Goal: Obtain resource: Download file/media

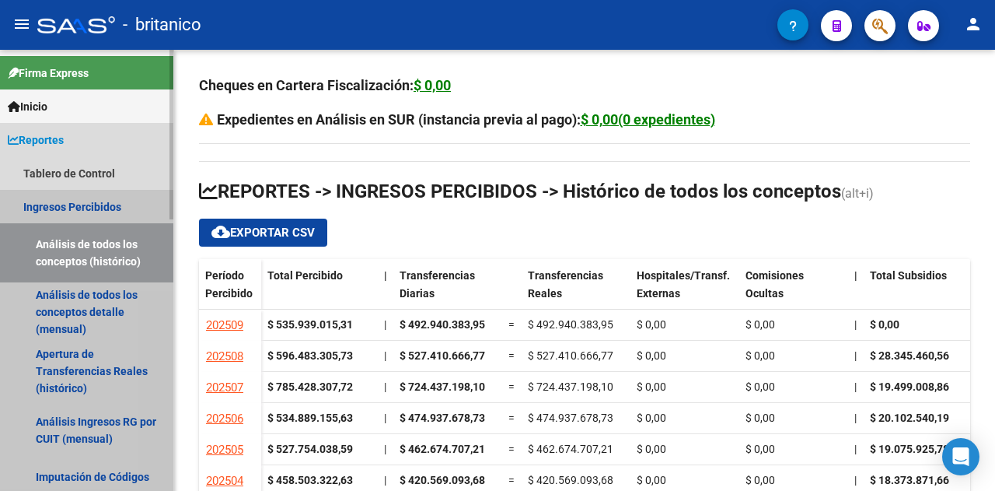
click at [53, 206] on link "Ingresos Percibidos" at bounding box center [86, 206] width 173 height 33
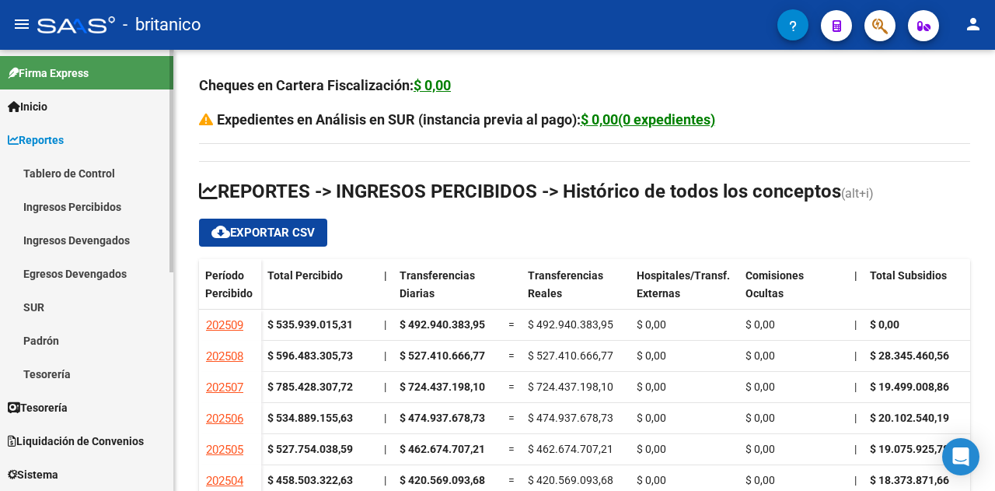
click at [78, 212] on link "Ingresos Percibidos" at bounding box center [86, 206] width 173 height 33
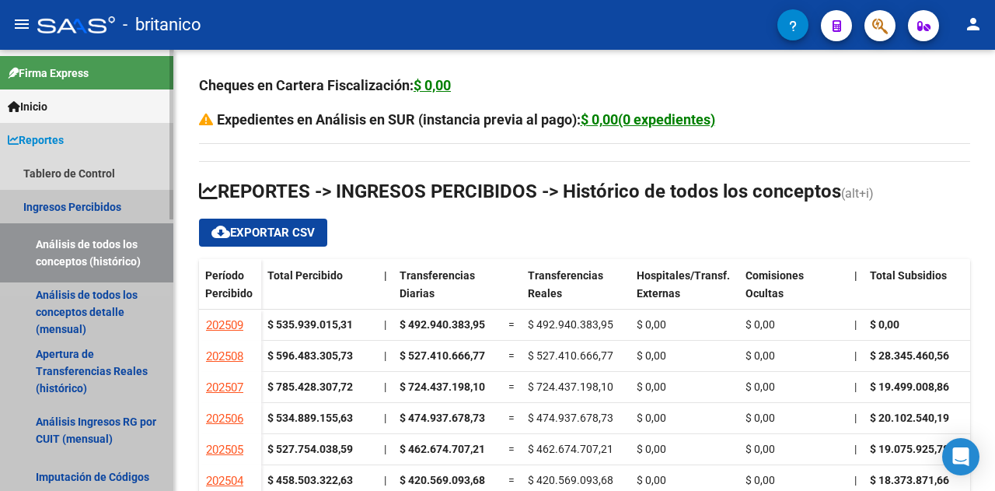
click at [79, 205] on link "Ingresos Percibidos" at bounding box center [86, 206] width 173 height 33
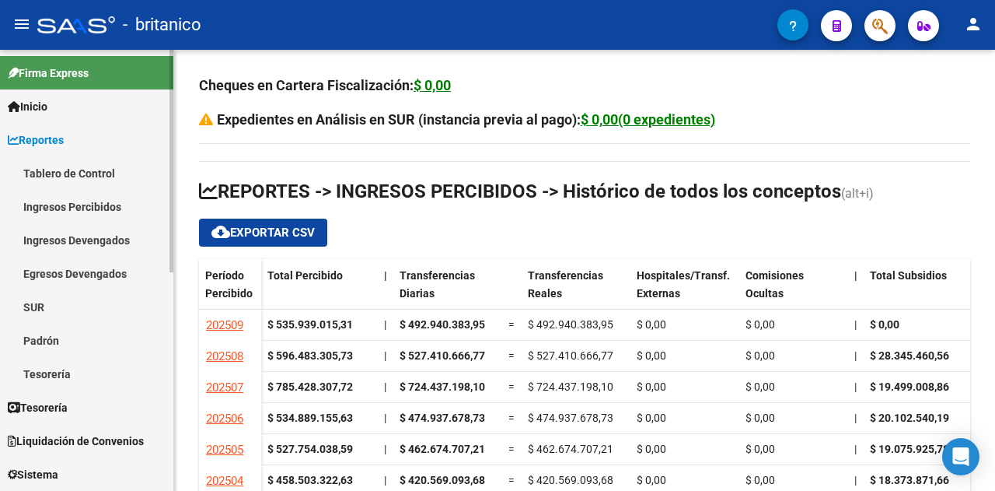
click at [62, 244] on link "Ingresos Devengados" at bounding box center [86, 239] width 173 height 33
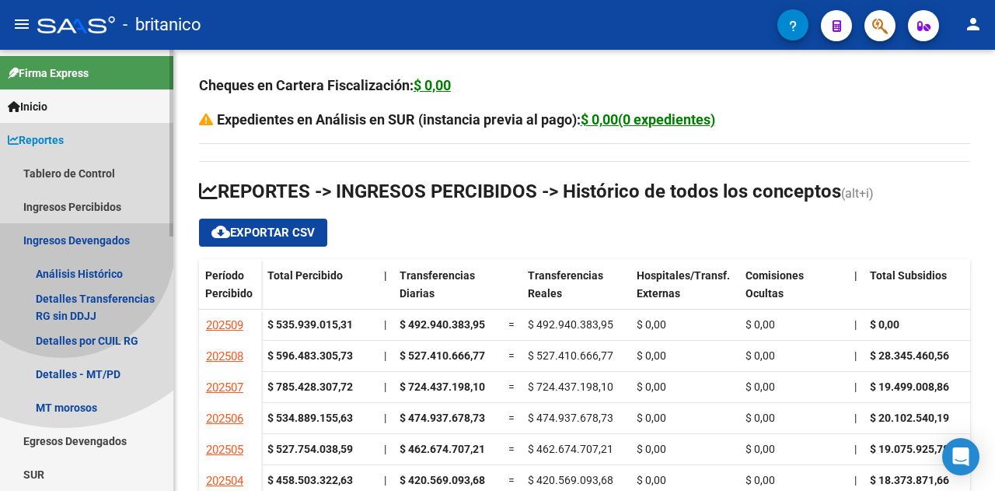
click at [62, 244] on link "Ingresos Devengados" at bounding box center [86, 239] width 173 height 33
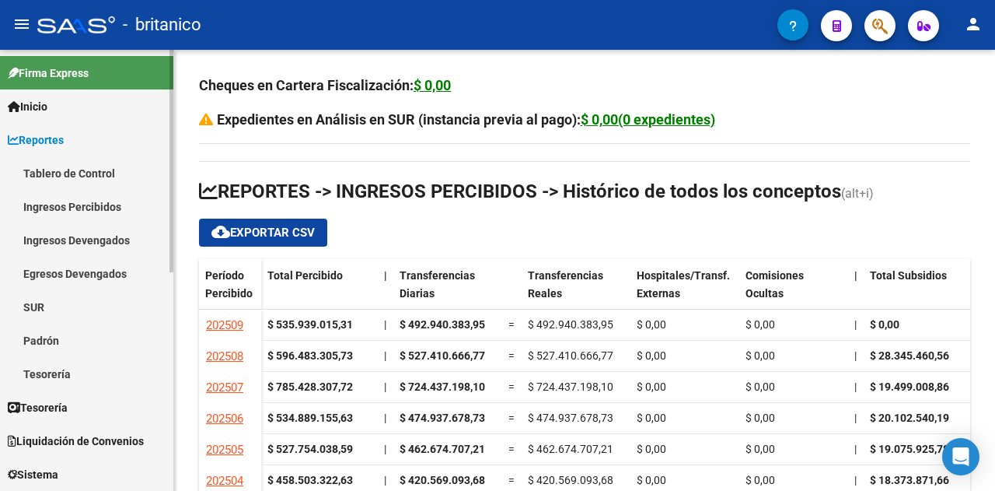
click at [62, 244] on link "Ingresos Devengados" at bounding box center [86, 239] width 173 height 33
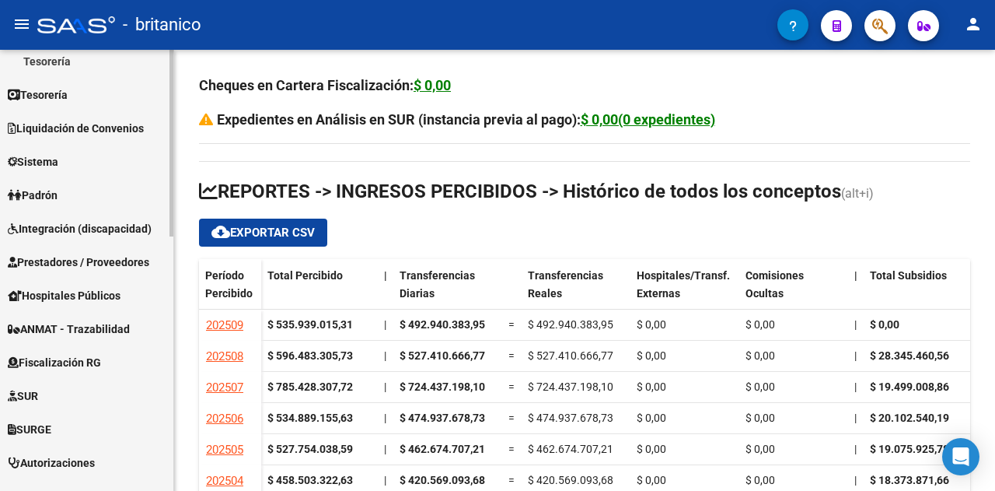
scroll to position [602, 0]
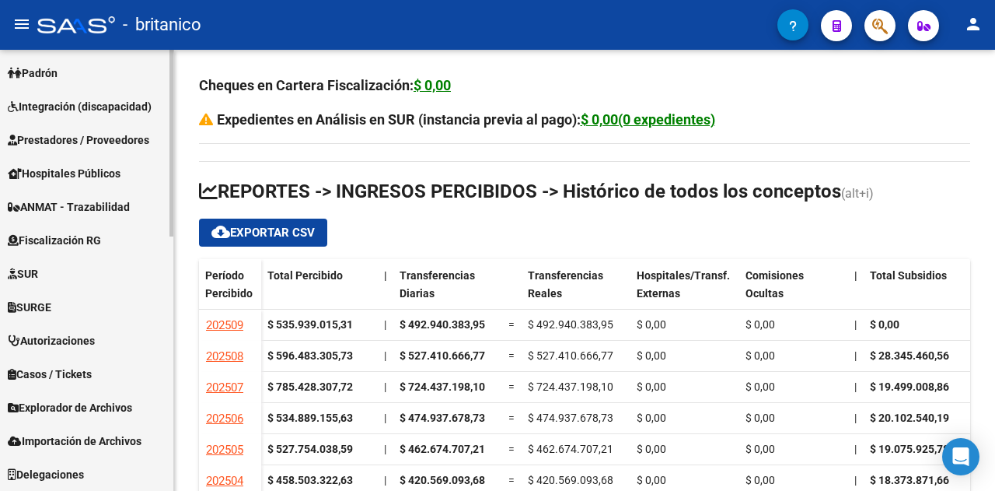
click at [61, 437] on span "Importación de Archivos" at bounding box center [75, 440] width 134 height 17
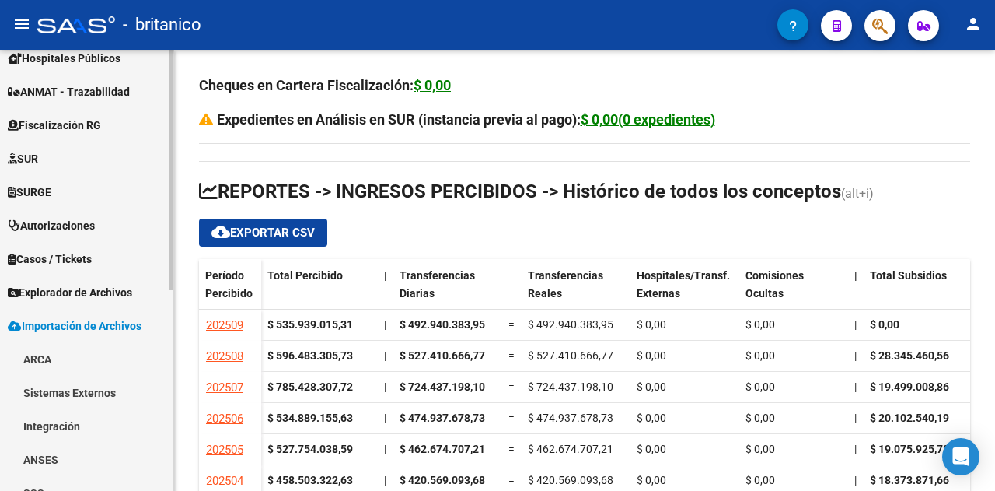
scroll to position [367, 0]
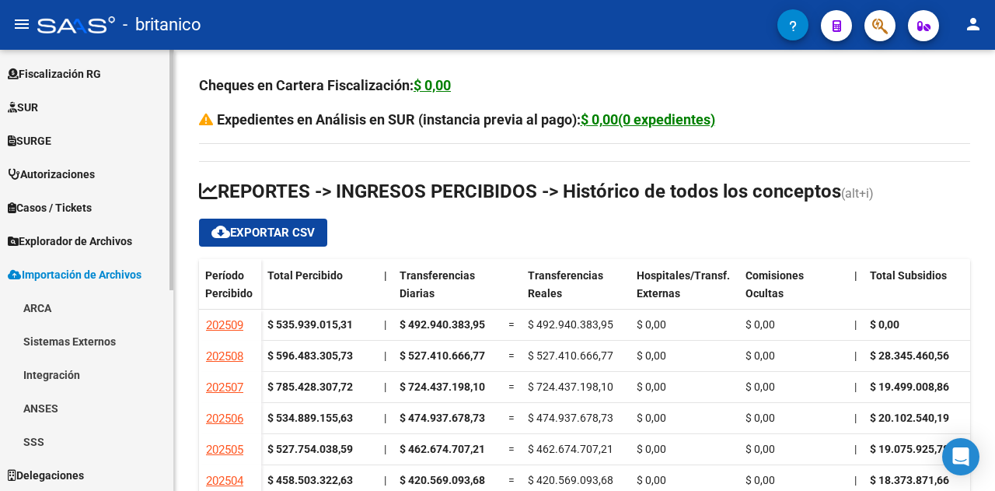
click at [54, 405] on link "ANSES" at bounding box center [86, 407] width 173 height 33
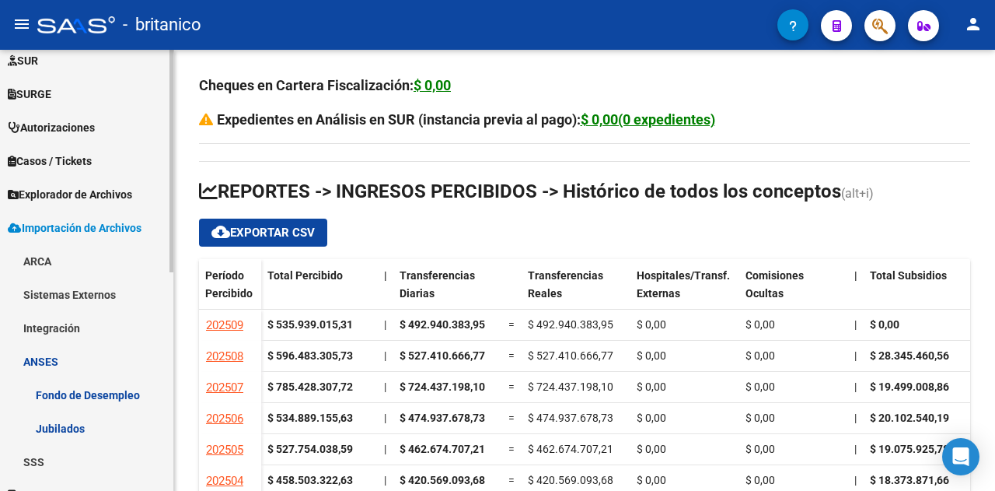
scroll to position [434, 0]
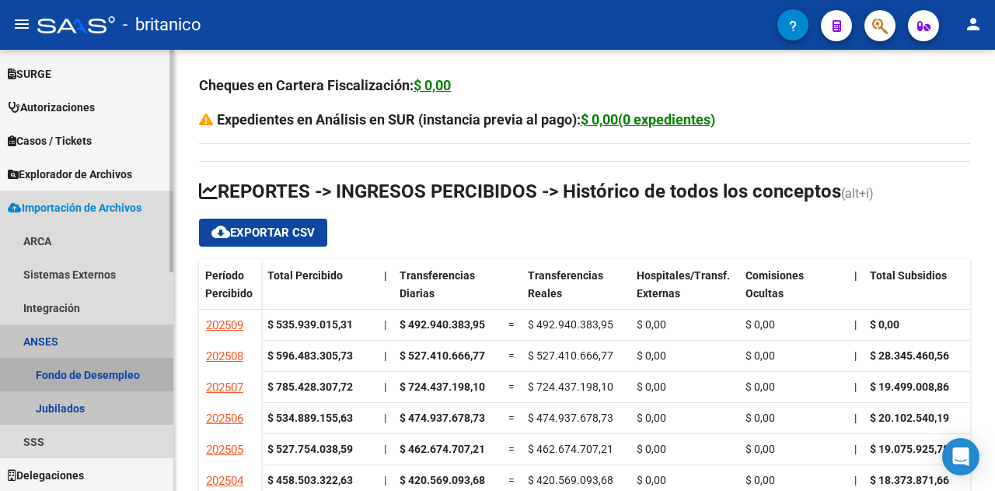
click at [54, 379] on link "Fondo de Desempleo" at bounding box center [86, 374] width 173 height 33
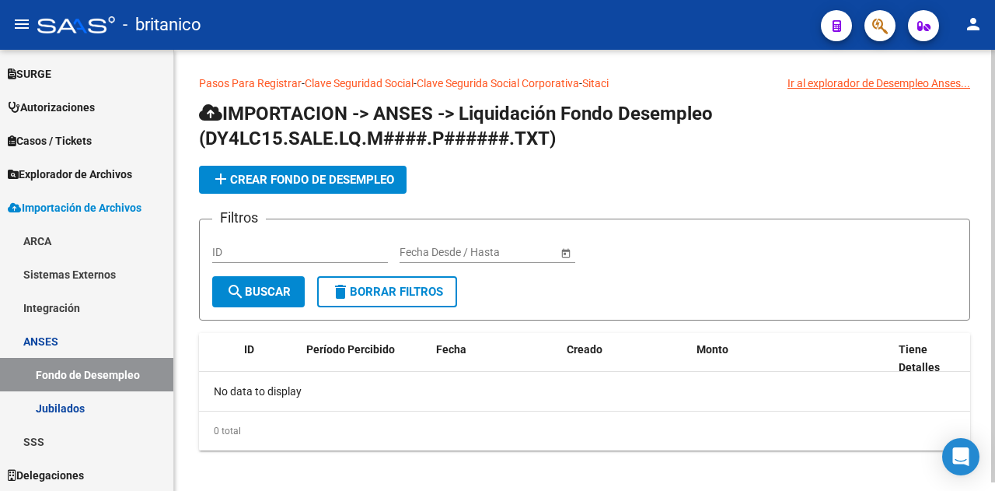
click at [947, 80] on div "Ir al explorador de Desempleo Anses..." at bounding box center [879, 83] width 183 height 17
click at [861, 79] on div "Ir al explorador de Desempleo Anses..." at bounding box center [879, 83] width 183 height 17
click at [814, 79] on div "Ir al explorador de Desempleo Anses..." at bounding box center [879, 83] width 183 height 17
click at [748, 135] on h1 "IMPORTACION -> ANSES -> Liquidación Fondo Desempleo (DY4LC15.SALE.LQ.M####.P###…" at bounding box center [584, 127] width 771 height 52
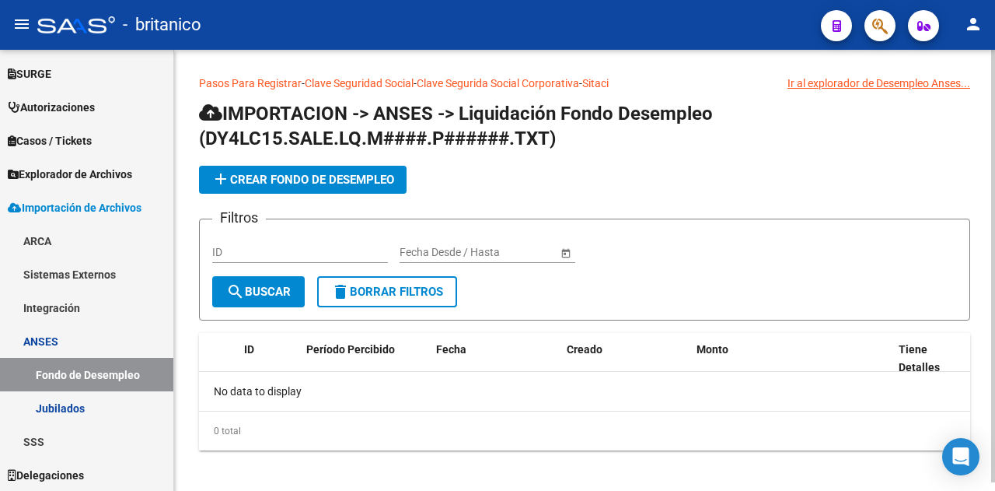
click at [808, 84] on div "Ir al explorador de Desempleo Anses..." at bounding box center [879, 83] width 183 height 17
click at [414, 82] on link "Clave Seguridad Social" at bounding box center [359, 83] width 109 height 12
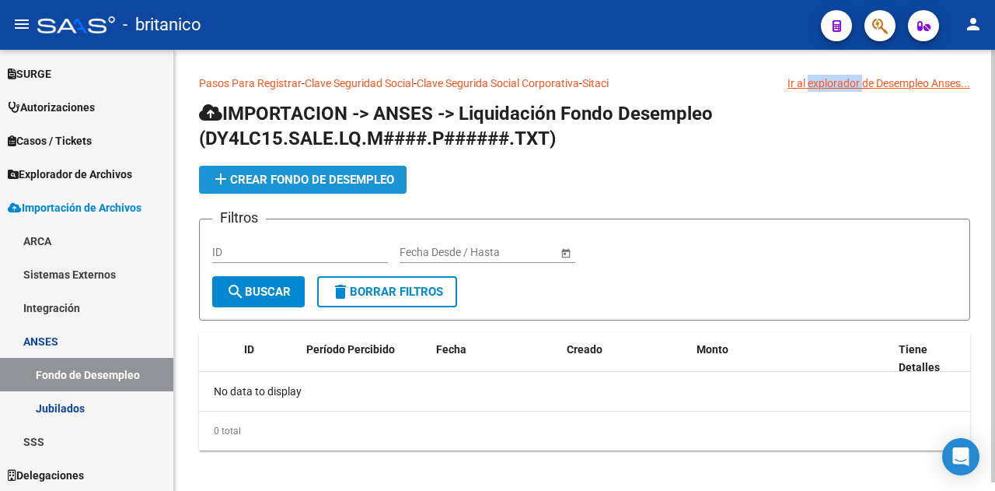
click at [306, 186] on button "add Crear Fondo de Desempleo" at bounding box center [303, 180] width 208 height 28
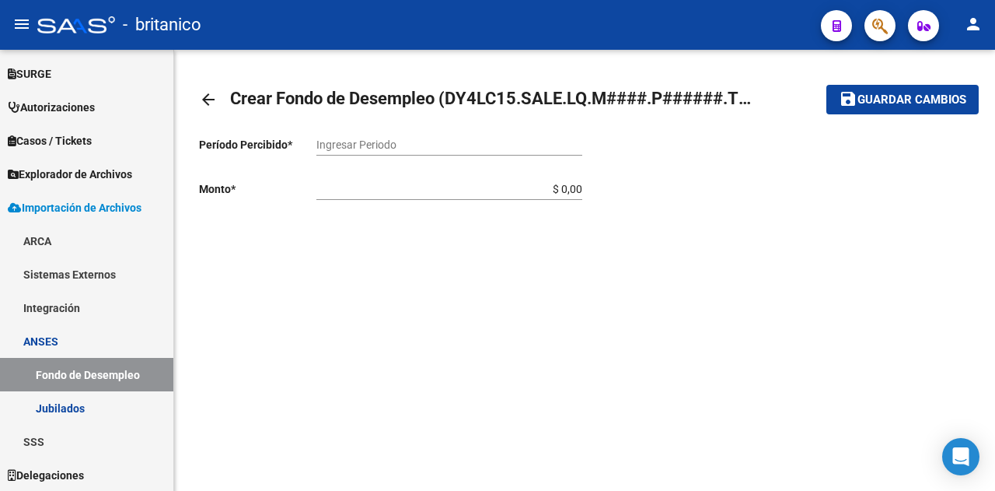
click at [201, 98] on mat-icon "arrow_back" at bounding box center [208, 99] width 19 height 19
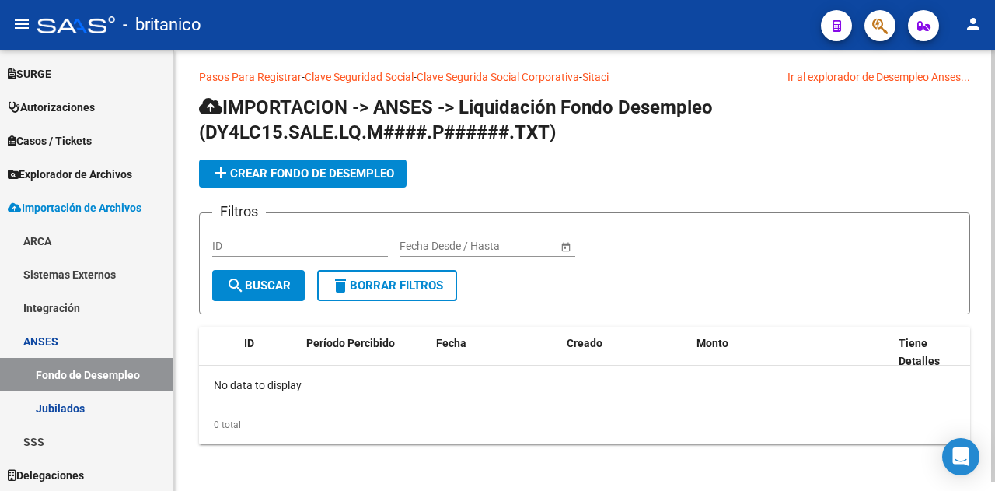
scroll to position [8, 0]
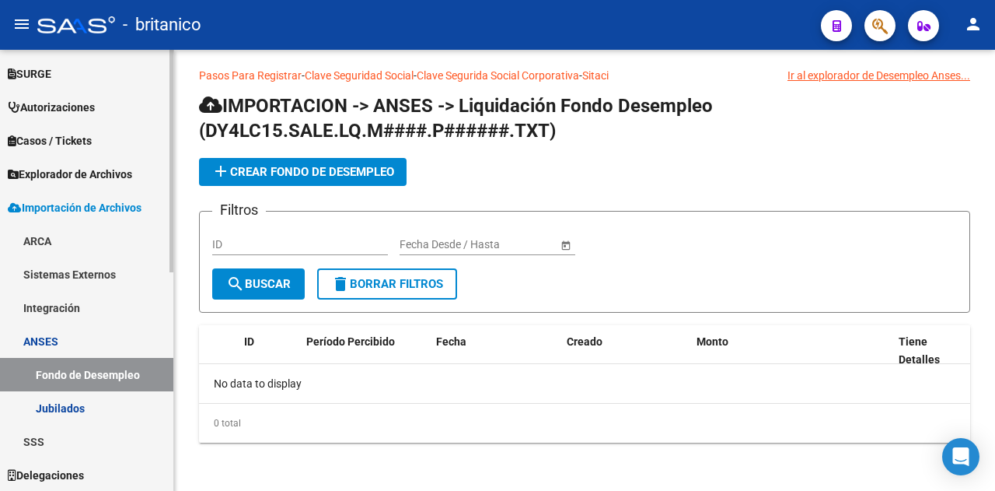
click at [23, 203] on span "Importación de Archivos" at bounding box center [75, 207] width 134 height 17
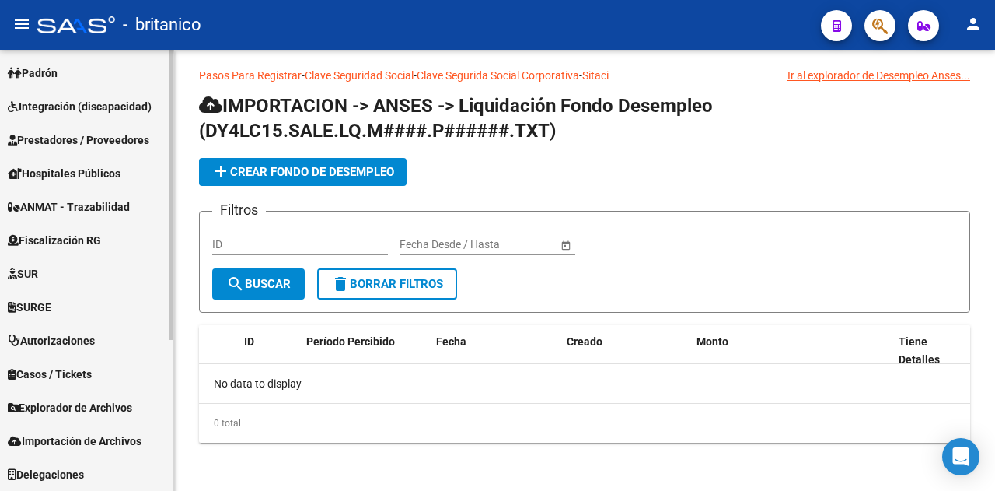
scroll to position [201, 0]
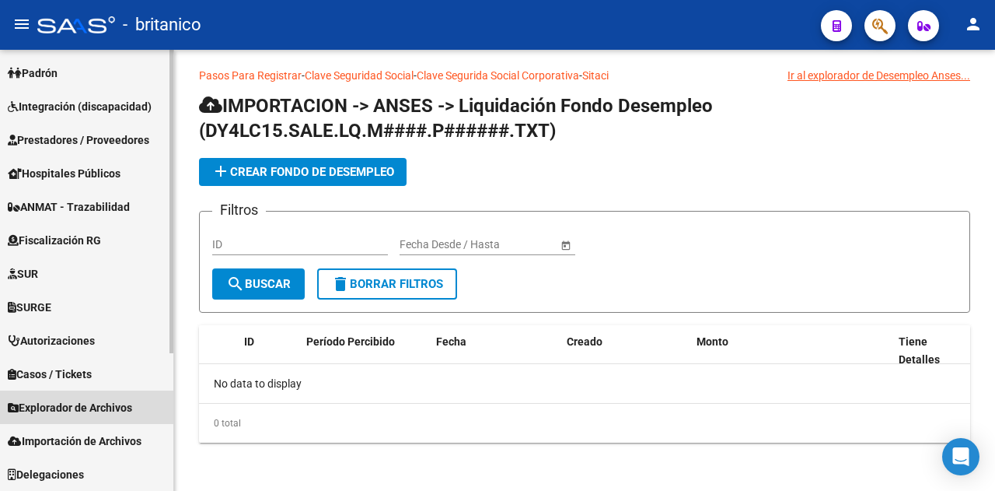
click at [50, 408] on span "Explorador de Archivos" at bounding box center [70, 407] width 124 height 17
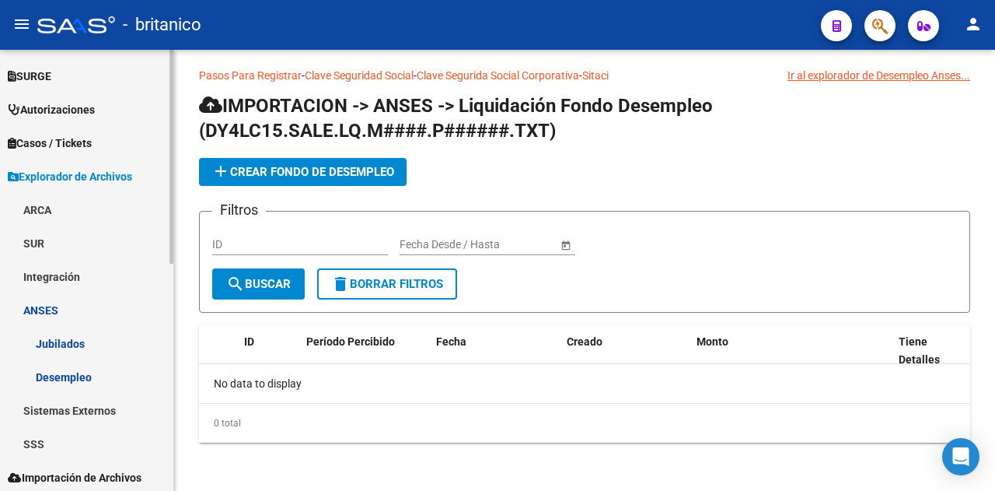
scroll to position [434, 0]
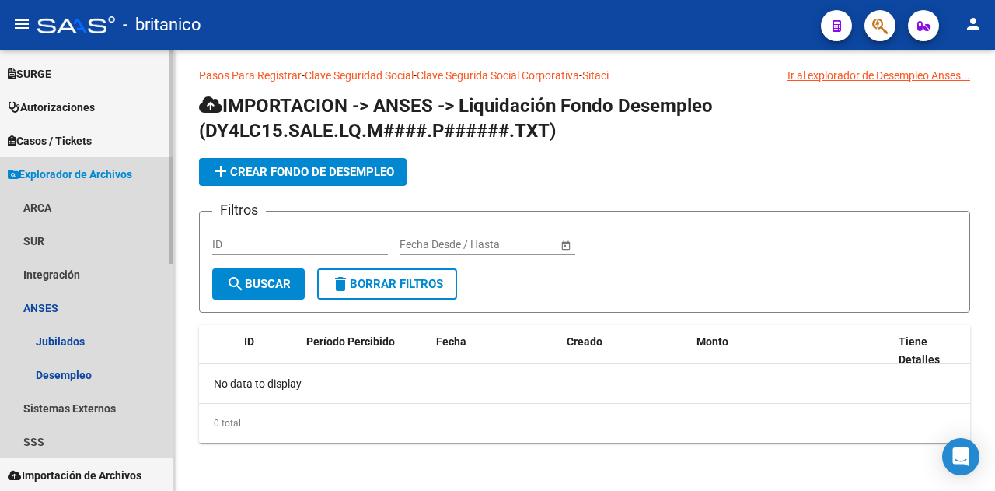
click at [41, 178] on span "Explorador de Archivos" at bounding box center [70, 174] width 124 height 17
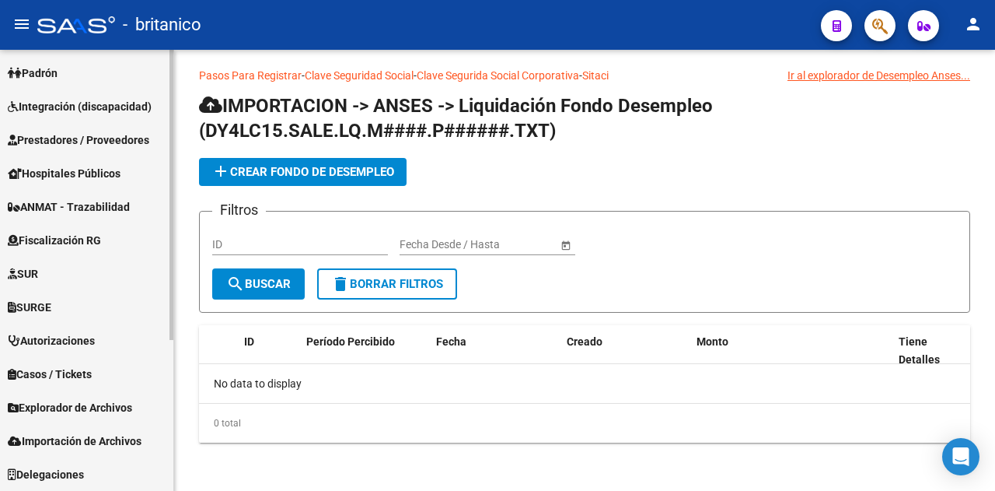
scroll to position [201, 0]
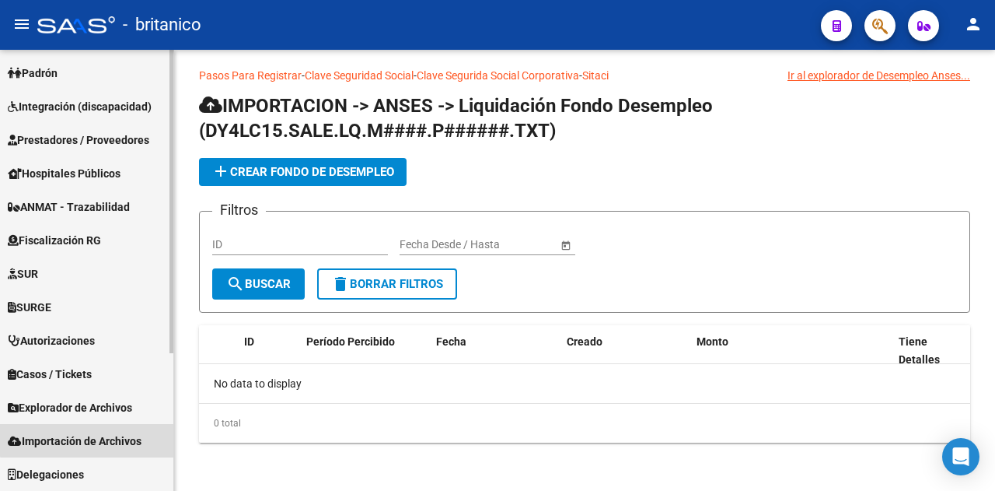
click at [87, 439] on span "Importación de Archivos" at bounding box center [75, 440] width 134 height 17
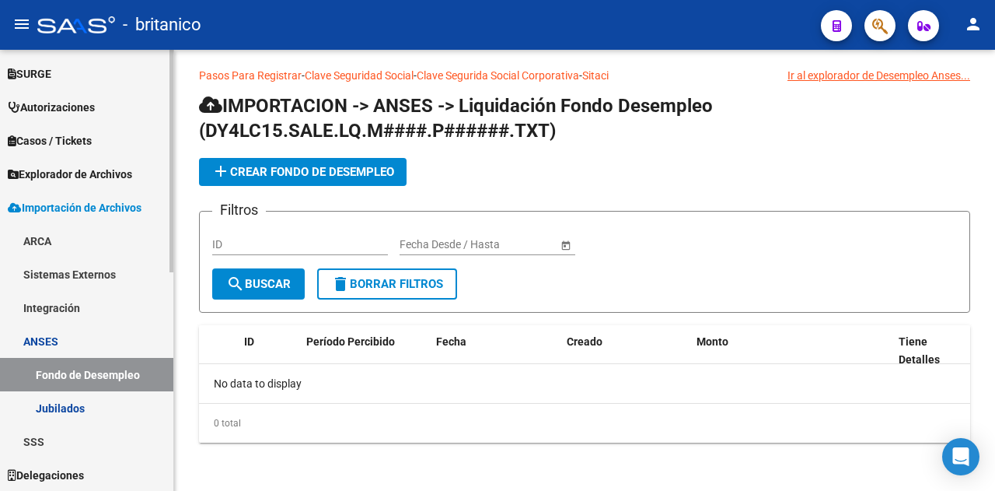
scroll to position [434, 0]
click at [73, 206] on span "Importación de Archivos" at bounding box center [75, 207] width 134 height 17
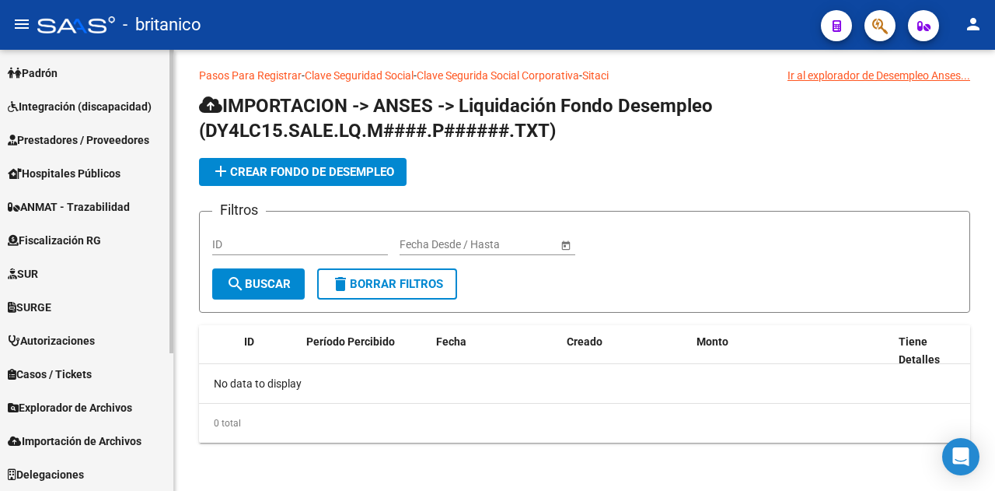
scroll to position [201, 0]
click at [85, 401] on span "Explorador de Archivos" at bounding box center [70, 407] width 124 height 17
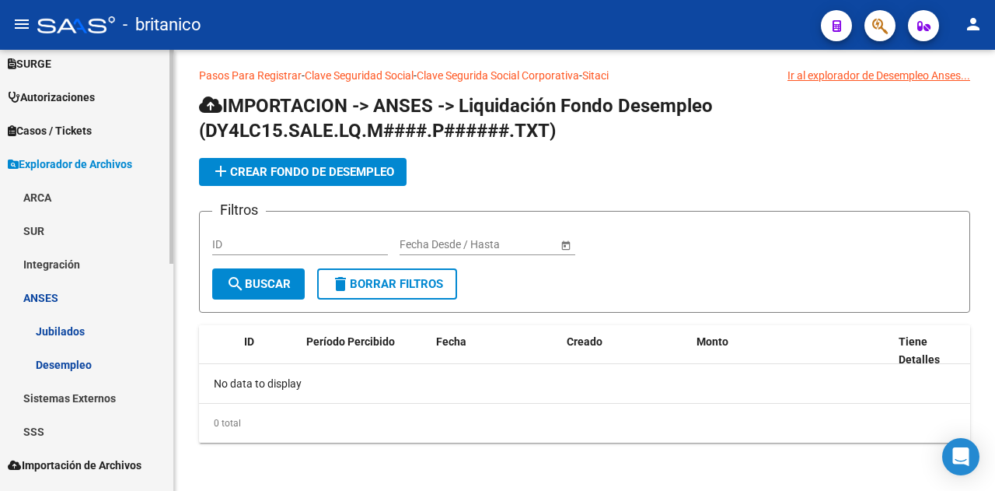
scroll to position [468, 0]
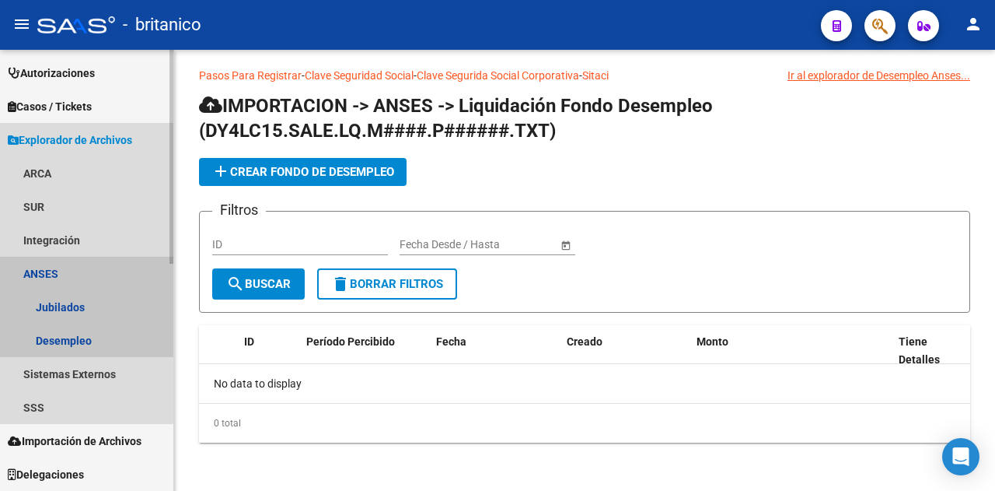
click at [53, 268] on link "ANSES" at bounding box center [86, 273] width 173 height 33
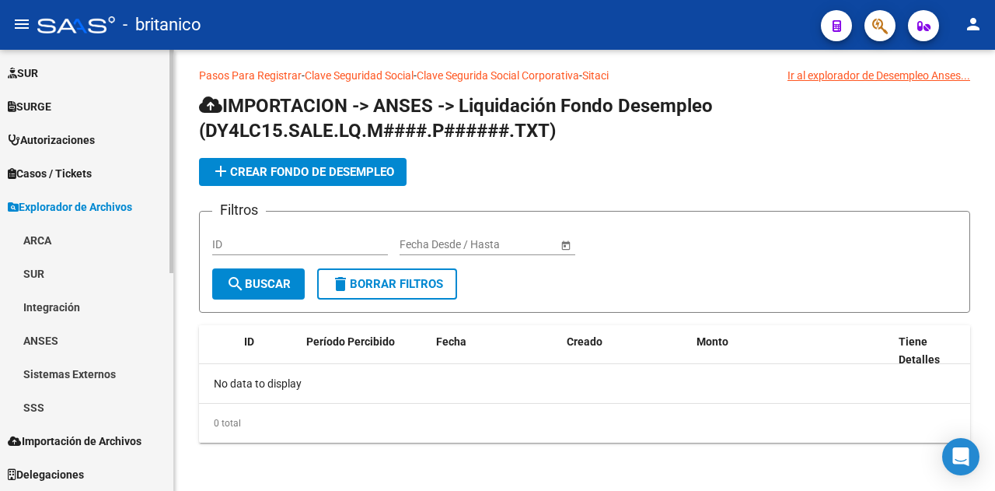
scroll to position [401, 0]
click at [52, 416] on link "SSS" at bounding box center [86, 406] width 173 height 33
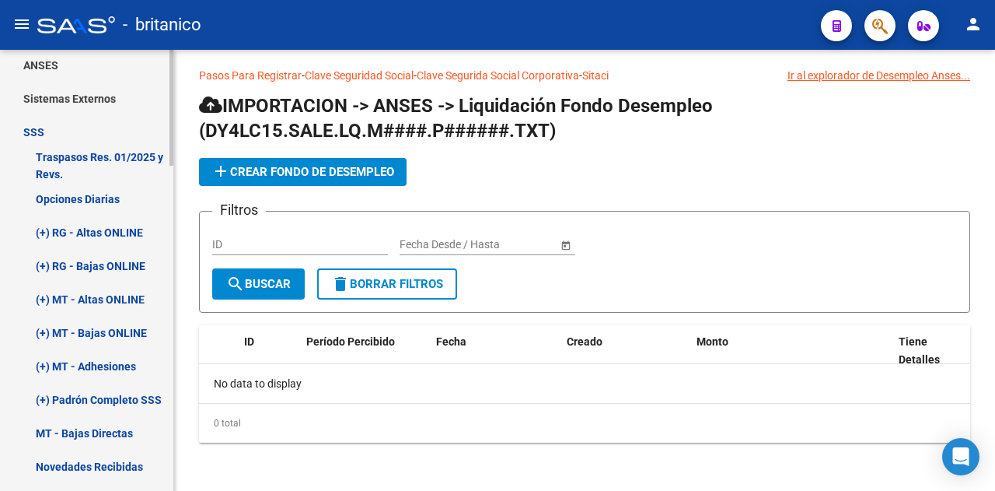
scroll to position [712, 0]
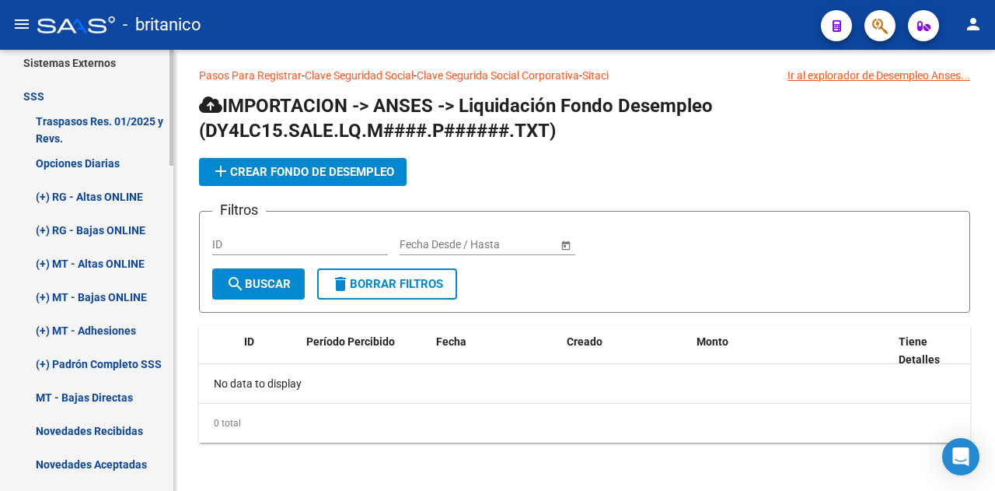
click at [86, 158] on link "Opciones Diarias" at bounding box center [86, 162] width 173 height 33
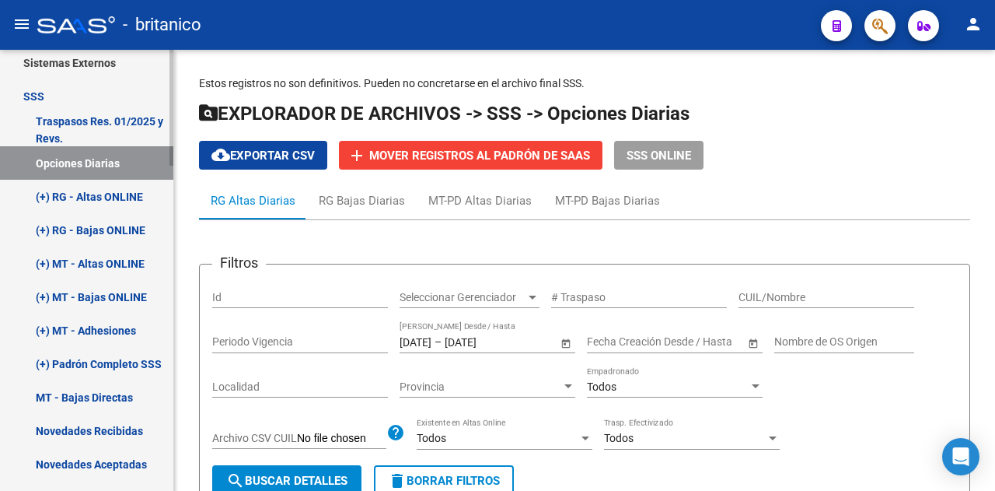
click at [63, 163] on link "Opciones Diarias" at bounding box center [86, 162] width 173 height 33
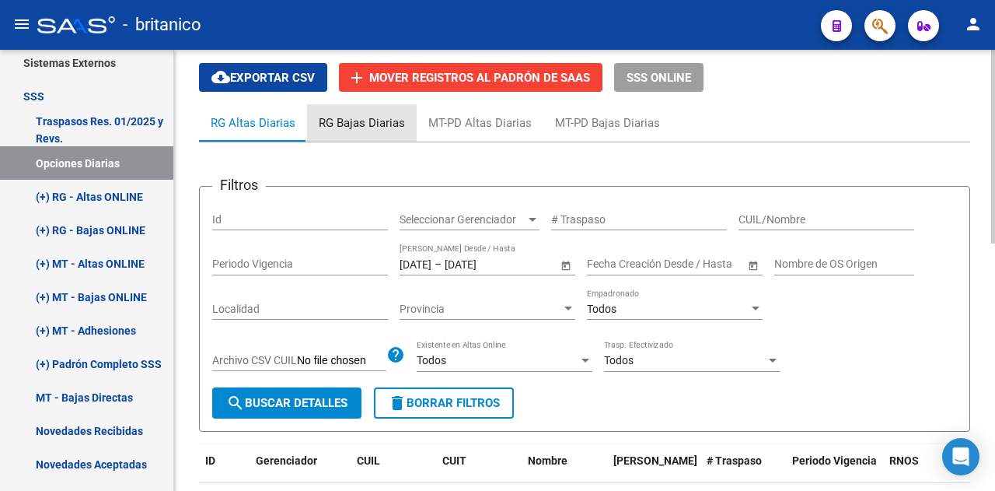
click at [372, 122] on div "RG Bajas Diarias" at bounding box center [362, 122] width 86 height 17
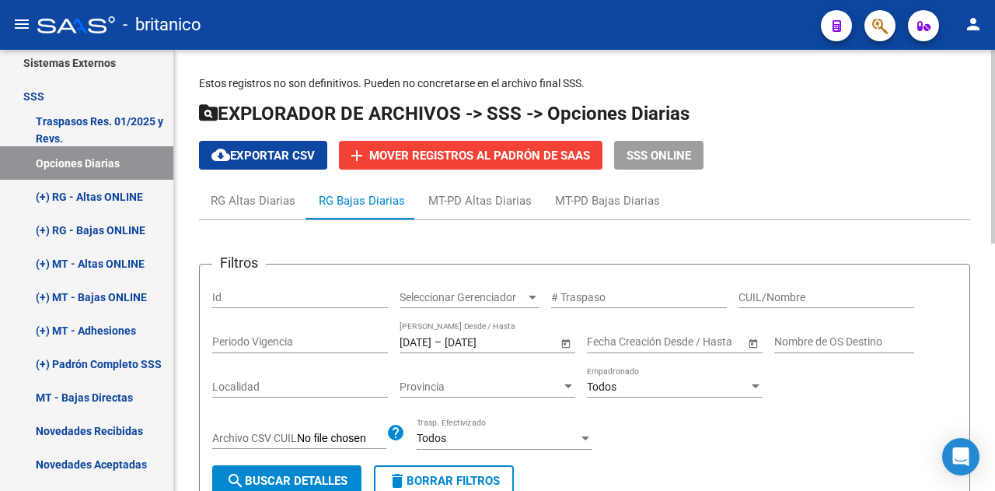
click at [432, 337] on input "[DATE]" at bounding box center [416, 341] width 32 height 13
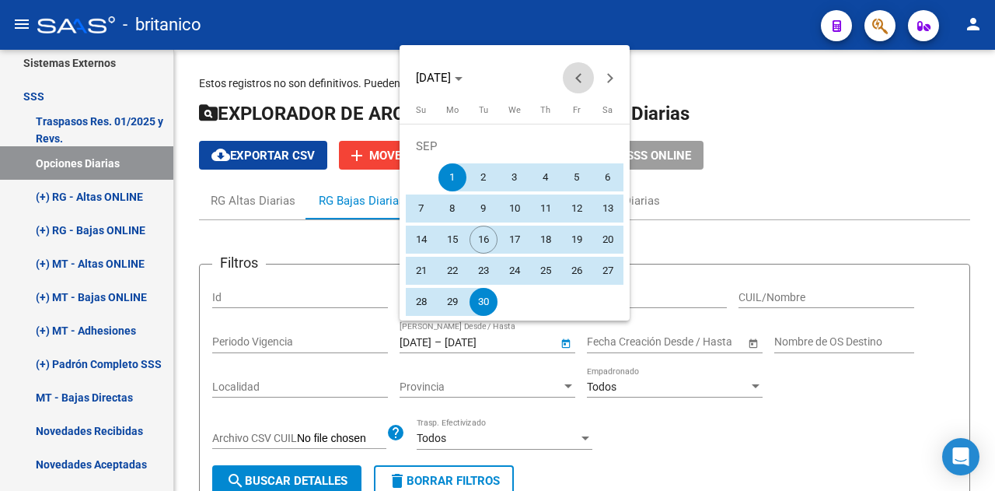
click at [578, 78] on button "Previous month" at bounding box center [578, 77] width 31 height 31
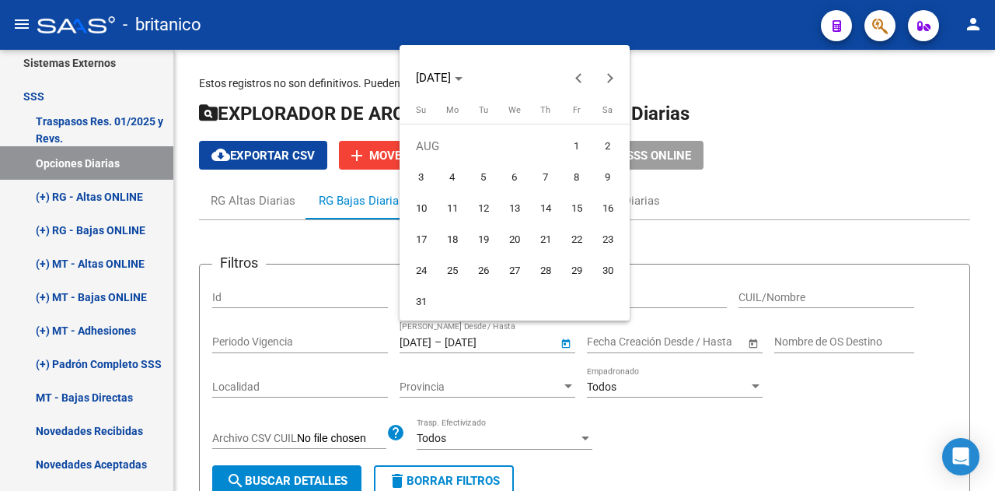
click at [581, 145] on span "1" at bounding box center [577, 146] width 28 height 28
type input "[DATE]"
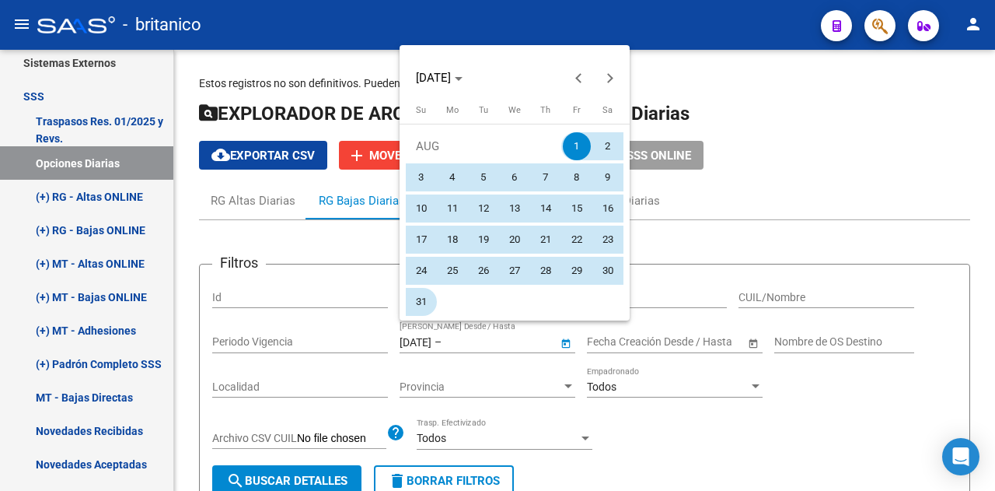
click at [425, 299] on span "31" at bounding box center [421, 302] width 28 height 28
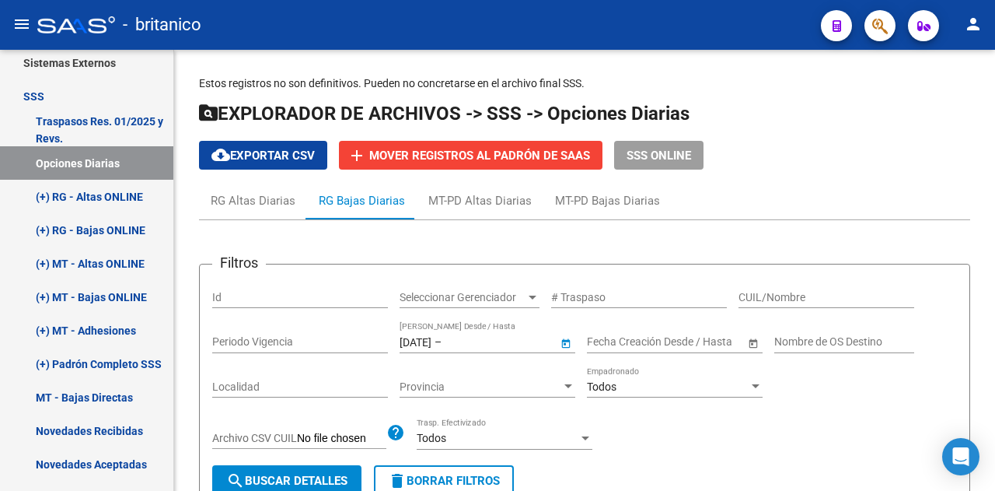
type input "[DATE]"
click at [292, 477] on span "search Buscar Detalles" at bounding box center [286, 481] width 121 height 14
click at [269, 153] on span "cloud_download Exportar CSV" at bounding box center [263, 156] width 103 height 14
